Goal: Find specific page/section: Find specific page/section

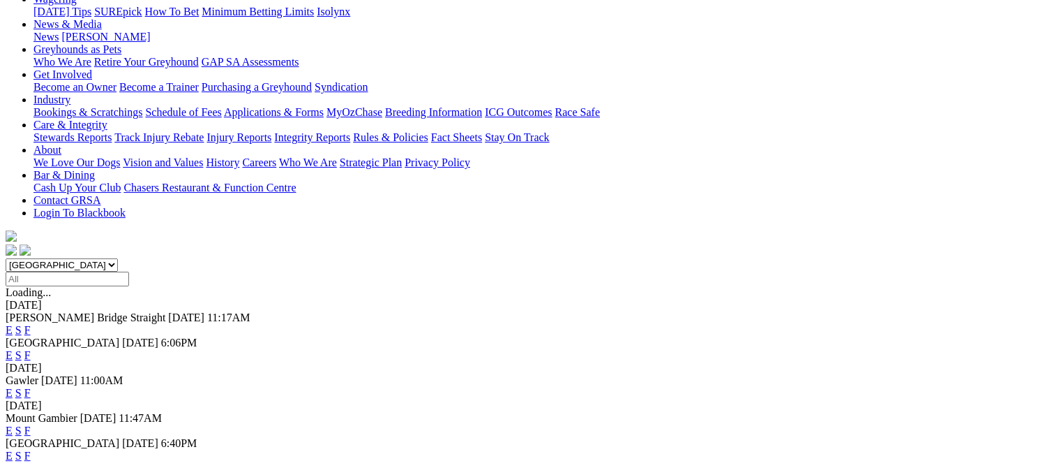
scroll to position [195, 0]
click at [31, 426] on link "F" at bounding box center [27, 432] width 6 height 12
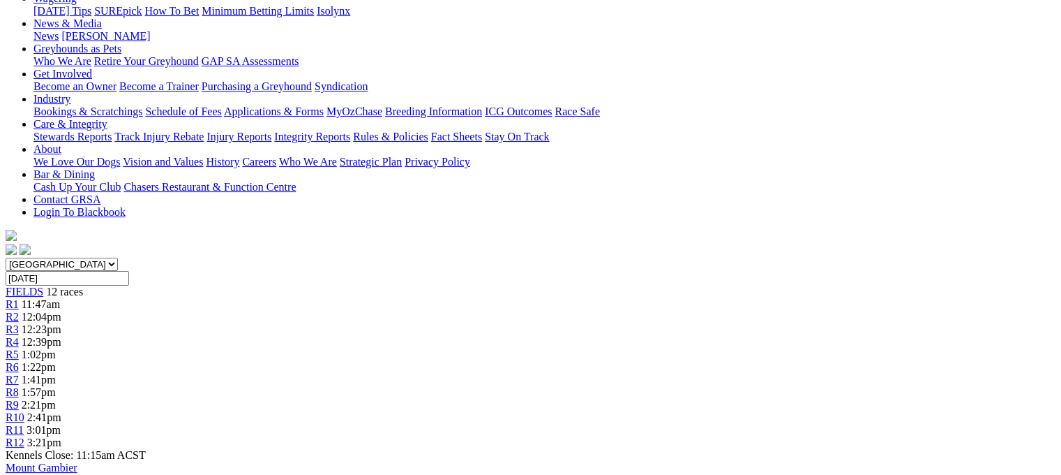
scroll to position [195, 0]
